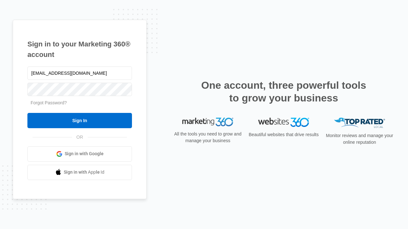
type input "dankie614@gmail.com"
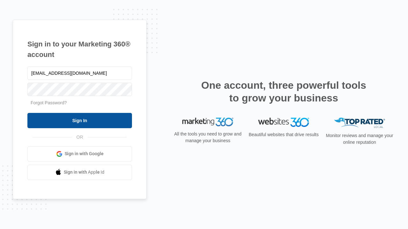
click at [80, 120] on input "Sign In" at bounding box center [79, 120] width 104 height 15
